Goal: Information Seeking & Learning: Learn about a topic

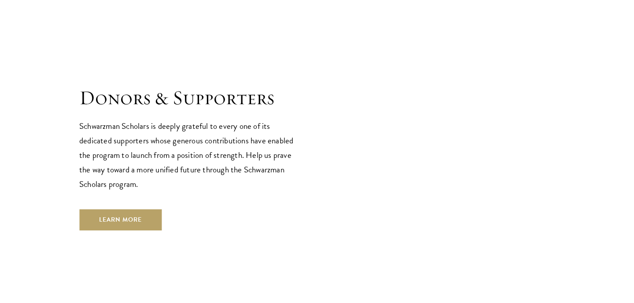
scroll to position [2623, 0]
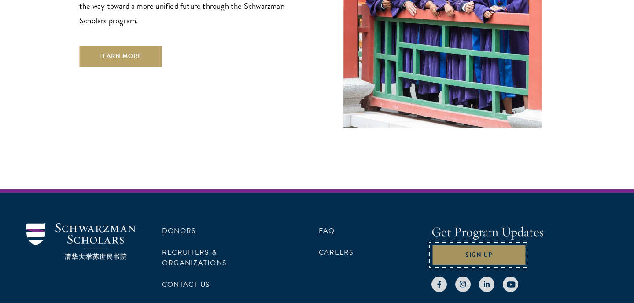
click at [479, 245] on button "Sign Up" at bounding box center [478, 255] width 95 height 21
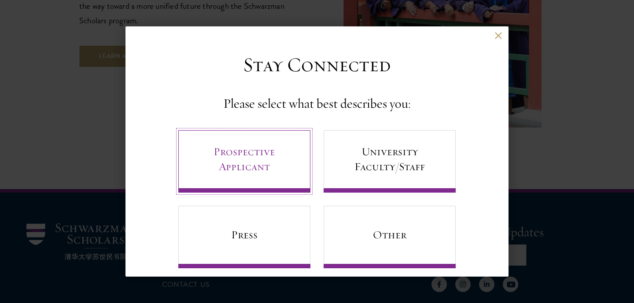
click at [282, 170] on link "Prospective Applicant" at bounding box center [244, 161] width 132 height 63
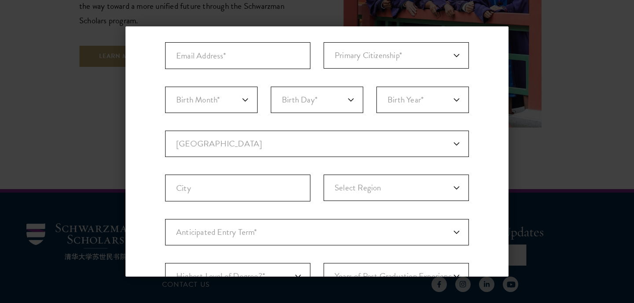
scroll to position [161, 0]
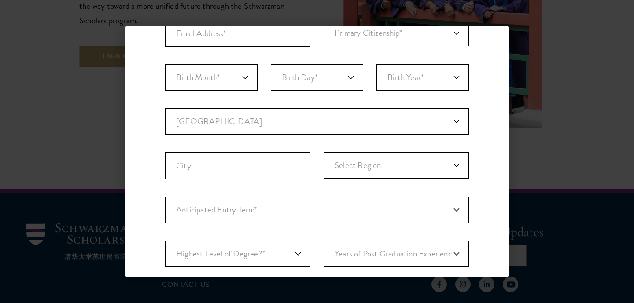
click at [518, 56] on div "Back Stay Connected Please select what best describes you: Prospective Applican…" at bounding box center [317, 151] width 634 height 250
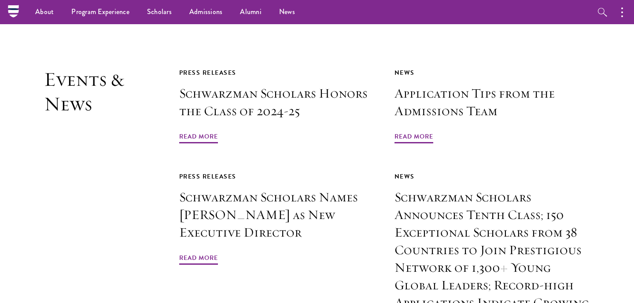
scroll to position [1565, 0]
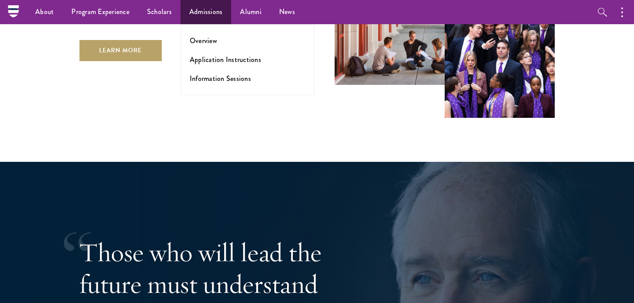
click at [212, 30] on ul "Overview Application Instructions Information Sessions" at bounding box center [247, 59] width 134 height 71
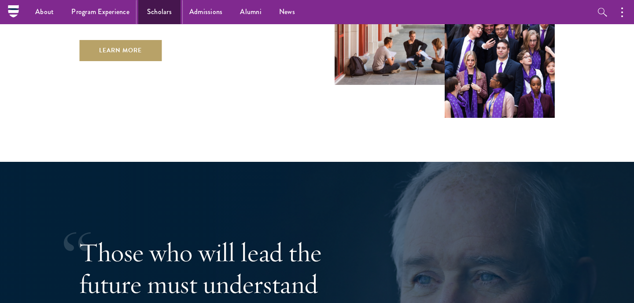
click at [160, 13] on link "Scholars" at bounding box center [159, 12] width 42 height 24
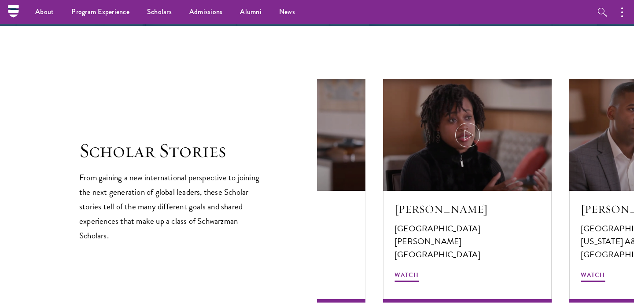
scroll to position [1333, 0]
